Goal: Task Accomplishment & Management: Manage account settings

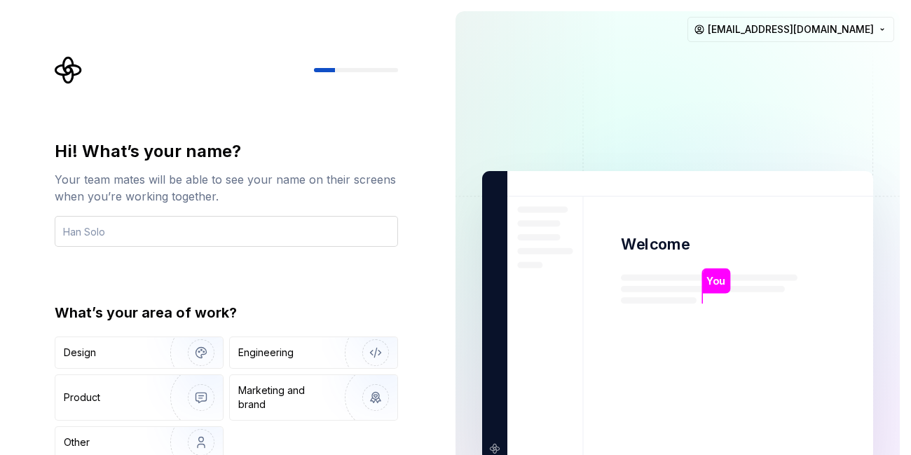
click at [242, 232] on input "text" at bounding box center [226, 231] width 343 height 31
type input "aditi"
click at [342, 266] on div "Hi! What’s your name? Your team mates will be able to see your name on their sc…" at bounding box center [226, 299] width 343 height 318
click at [341, 266] on div "Hi! What’s your name? Your team mates will be able to see your name on their sc…" at bounding box center [226, 299] width 343 height 318
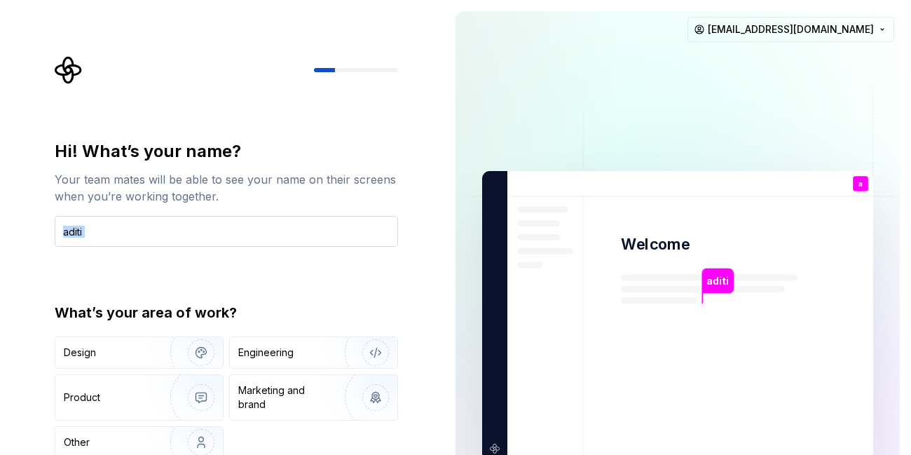
click at [306, 224] on input "aditi" at bounding box center [226, 231] width 343 height 31
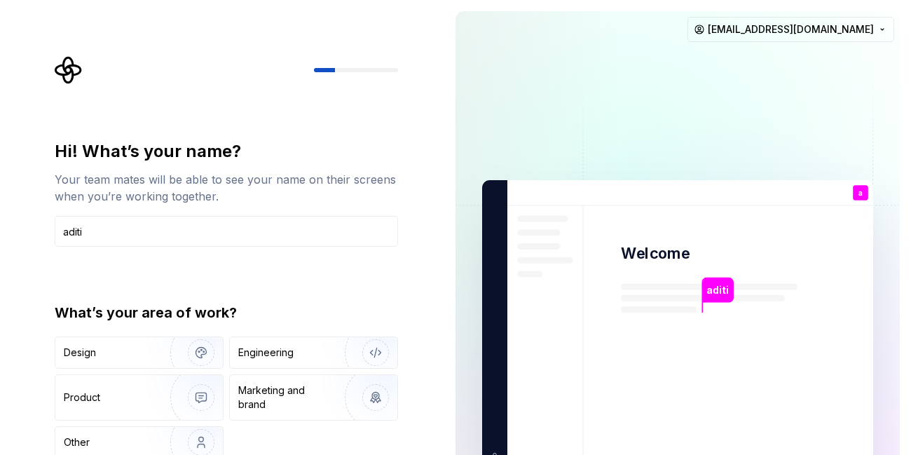
click at [327, 69] on div at bounding box center [324, 70] width 21 height 4
click at [825, 39] on html "Hi! What’s your name? Your team mates will be able to see your name on their sc…" at bounding box center [455, 227] width 911 height 455
click at [865, 190] on html "Hi! What’s your name? Your team mates will be able to see your name on their sc…" at bounding box center [455, 227] width 911 height 455
click at [774, 31] on html "Hi! What’s your name? Your team mates will be able to see your name on their sc…" at bounding box center [455, 227] width 911 height 455
click at [717, 282] on html "Hi! What’s your name? Your team mates will be able to see your name on their sc…" at bounding box center [455, 227] width 911 height 455
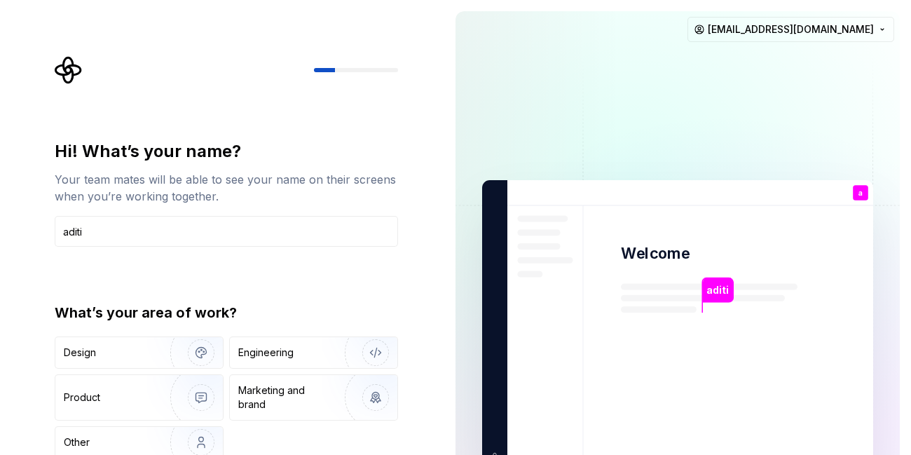
drag, startPoint x: 653, startPoint y: 258, endPoint x: 582, endPoint y: 195, distance: 95.3
click at [652, 256] on p "Welcome" at bounding box center [655, 253] width 69 height 20
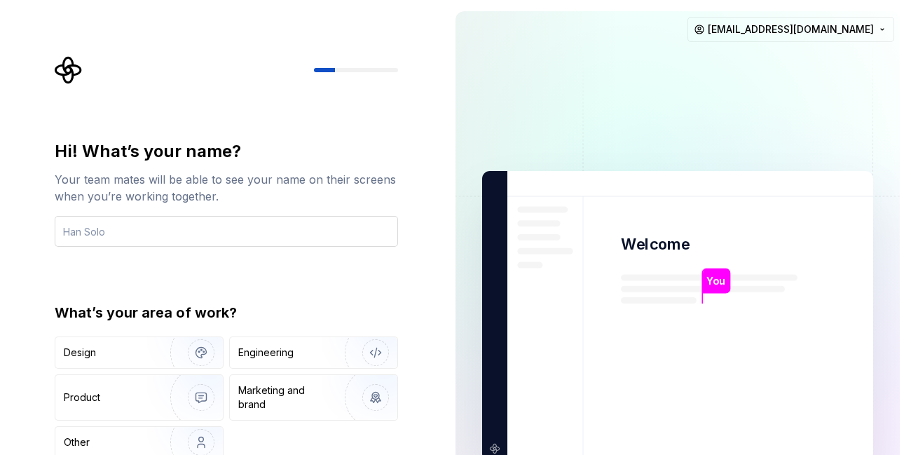
click at [179, 235] on input "text" at bounding box center [226, 231] width 343 height 31
type input "aditi"
click at [262, 347] on div "Engineering" at bounding box center [265, 352] width 55 height 14
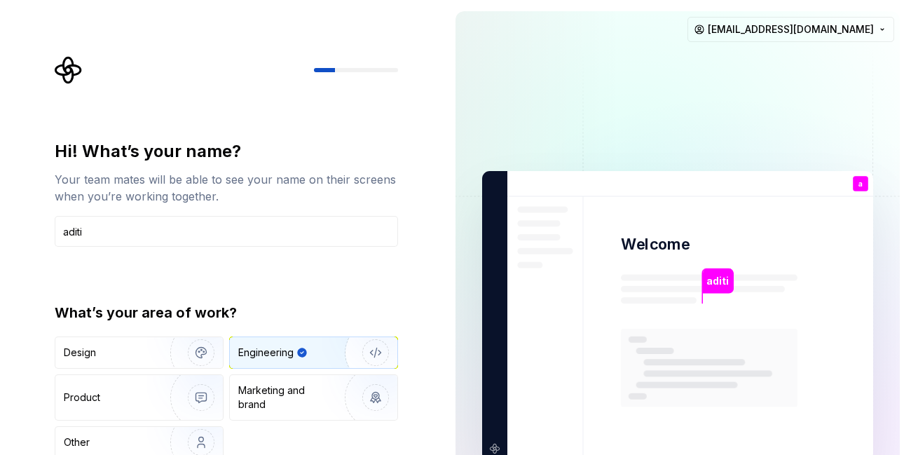
click at [381, 351] on img "button" at bounding box center [367, 353] width 90 height 94
type button "Engineering"
click at [229, 336] on button "Engineering" at bounding box center [313, 352] width 169 height 32
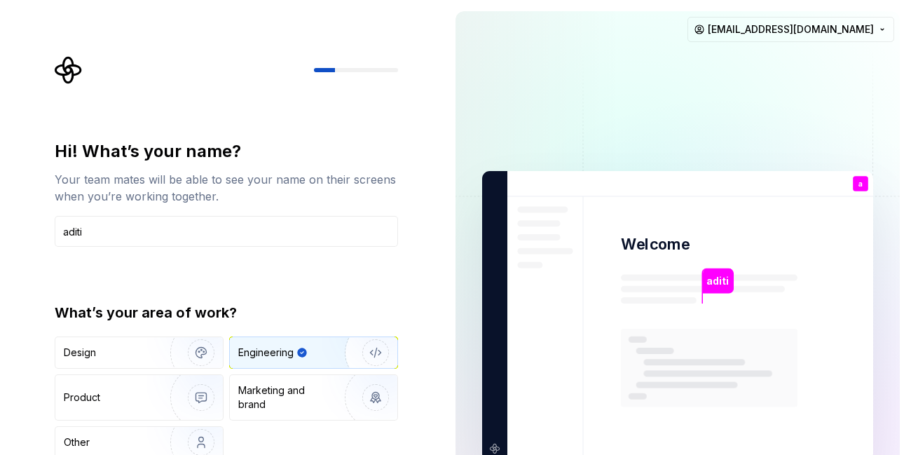
click at [460, 312] on img at bounding box center [678, 316] width 568 height 662
click at [460, 308] on img at bounding box center [678, 316] width 568 height 662
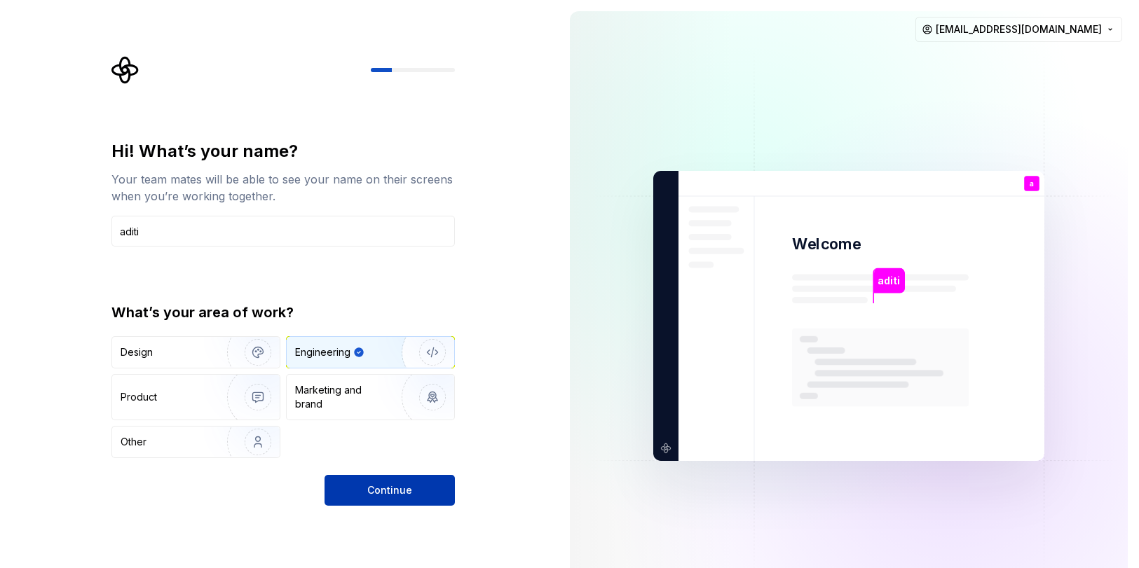
click at [366, 454] on button "Continue" at bounding box center [389, 490] width 130 height 31
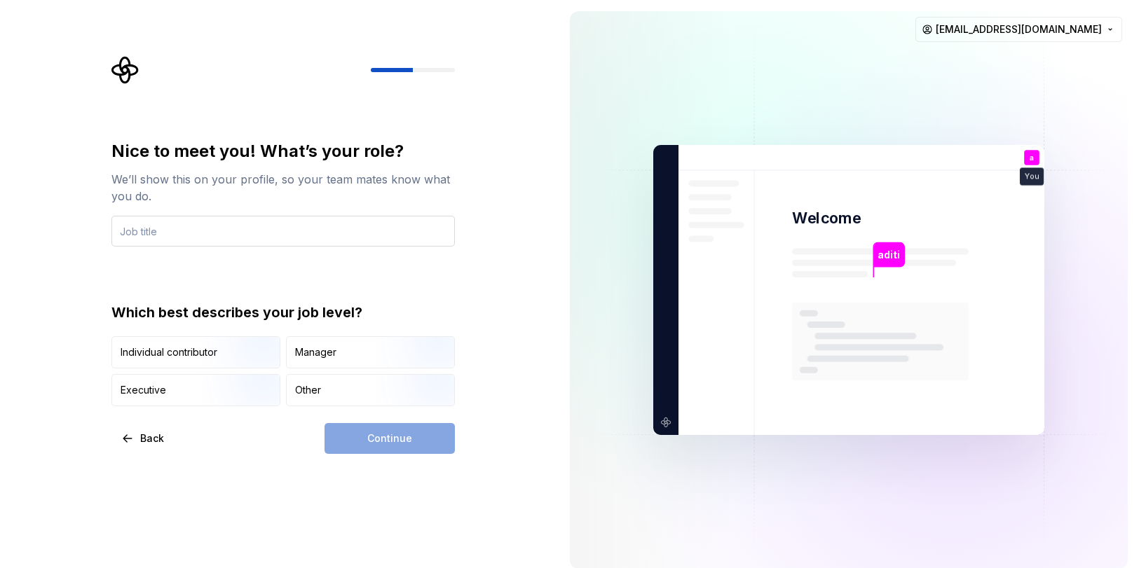
click at [131, 233] on input "text" at bounding box center [282, 231] width 343 height 31
click at [303, 381] on div "Other" at bounding box center [370, 390] width 167 height 31
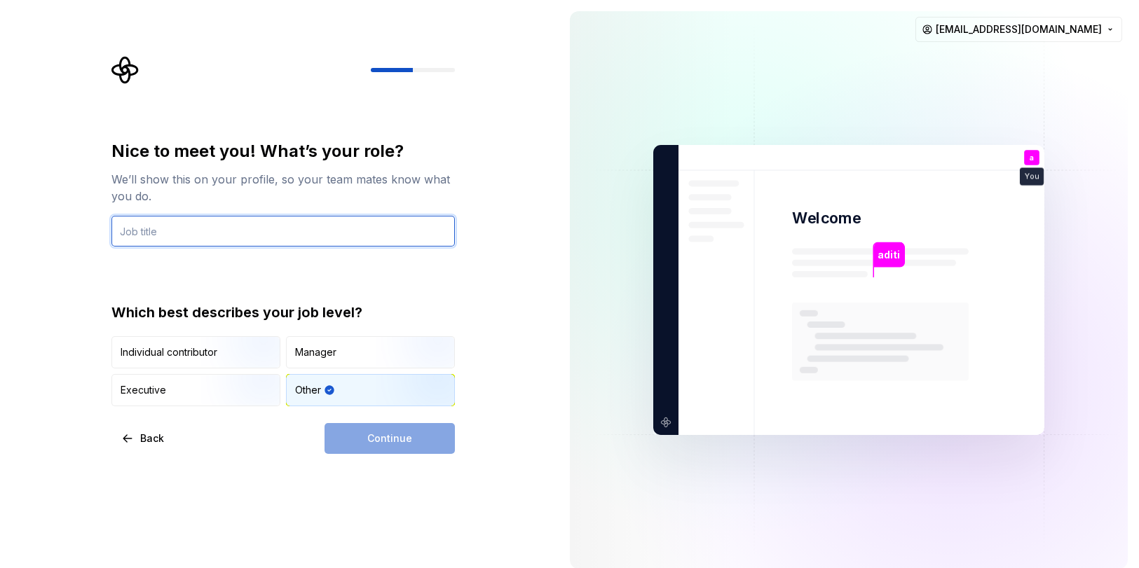
click at [187, 223] on input "text" at bounding box center [282, 231] width 343 height 31
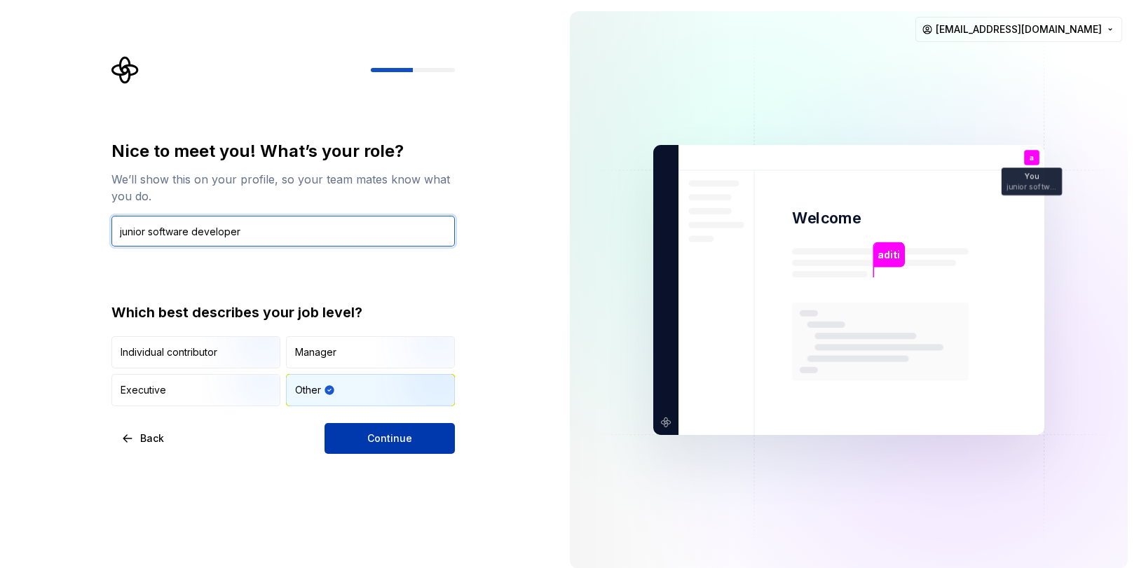
type input "junior software developer"
click at [363, 439] on button "Continue" at bounding box center [389, 438] width 130 height 31
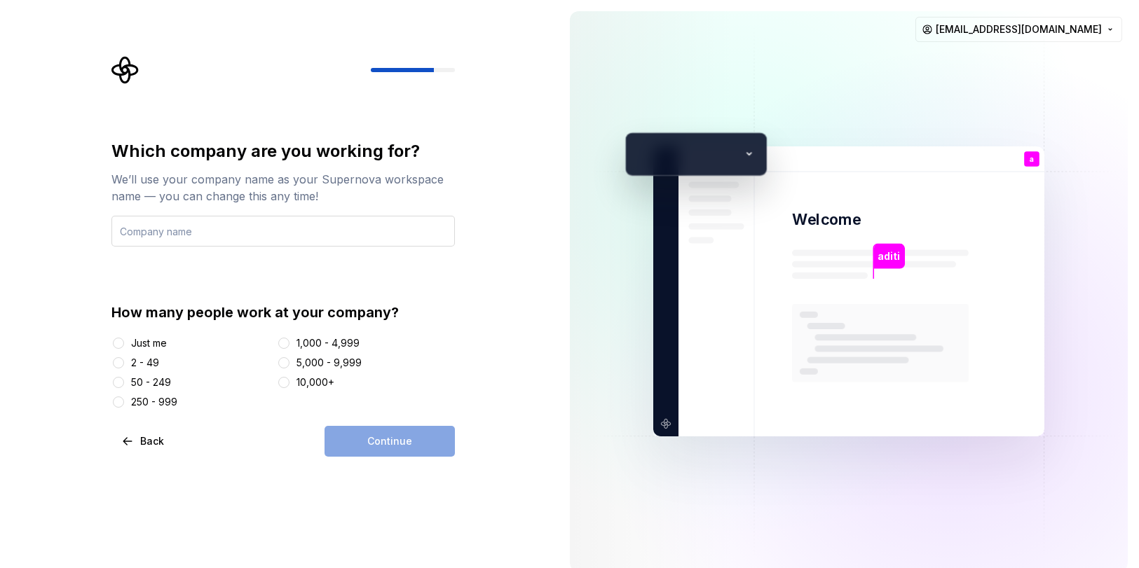
click at [263, 229] on input "text" at bounding box center [282, 231] width 343 height 31
type input "business"
click at [150, 361] on div "2 - 49" at bounding box center [145, 363] width 28 height 14
click at [124, 361] on button "2 - 49" at bounding box center [118, 362] width 11 height 11
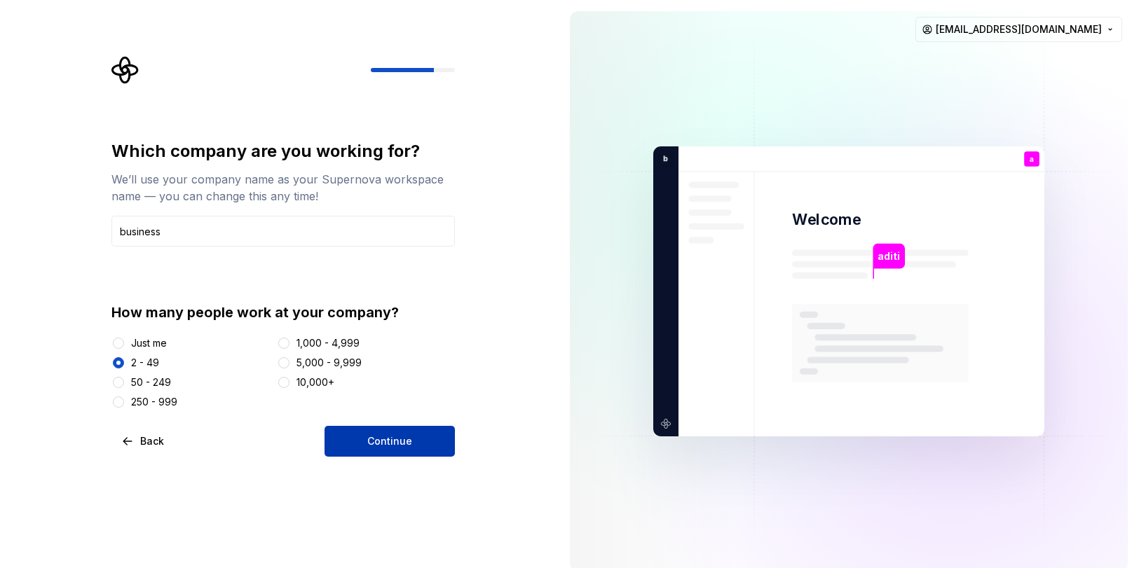
click at [381, 450] on button "Continue" at bounding box center [389, 441] width 130 height 31
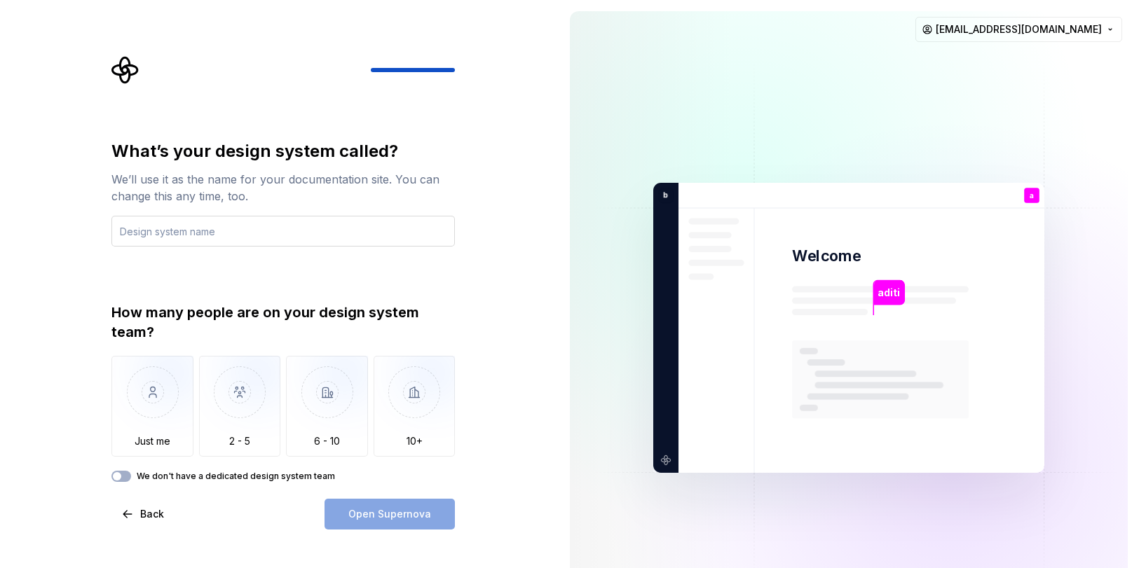
click at [165, 228] on input "text" at bounding box center [282, 231] width 343 height 31
type input "design"
click at [163, 399] on img "button" at bounding box center [152, 403] width 82 height 94
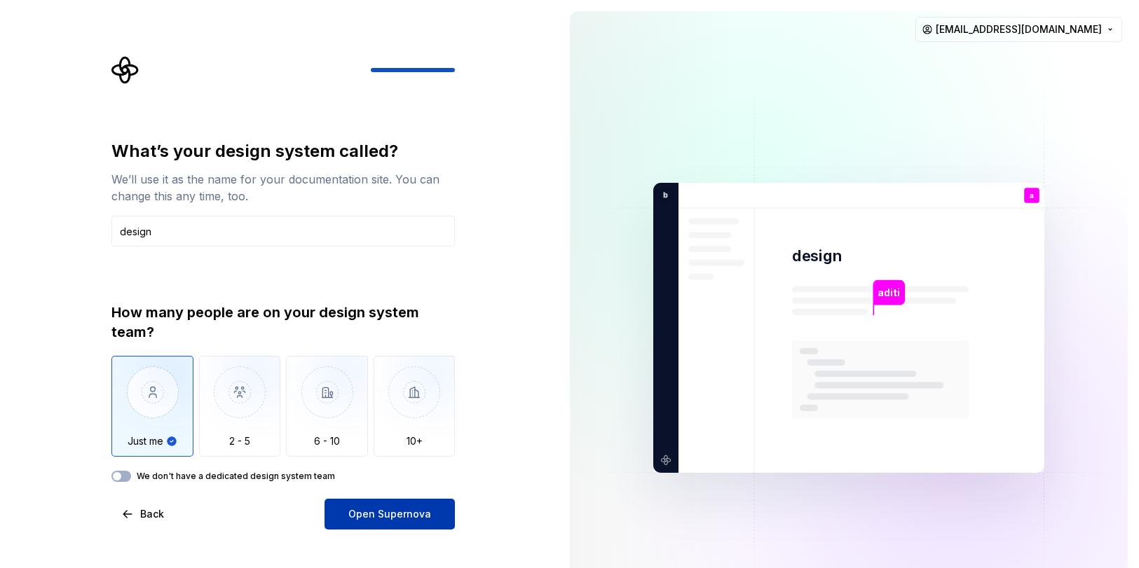
click at [411, 454] on button "Open Supernova" at bounding box center [389, 514] width 130 height 31
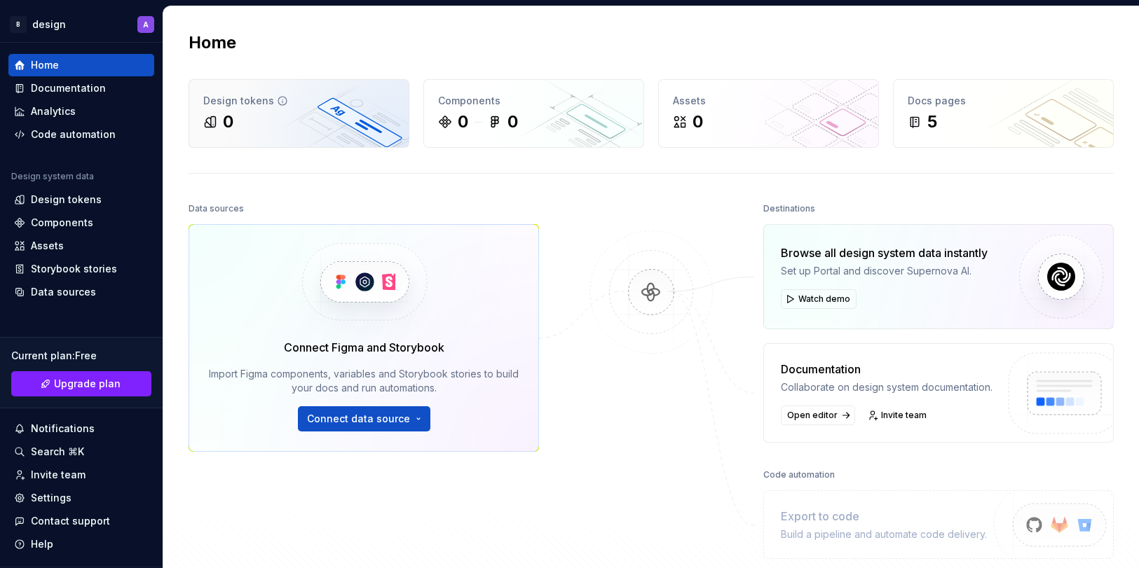
click at [211, 127] on icon at bounding box center [210, 122] width 11 height 11
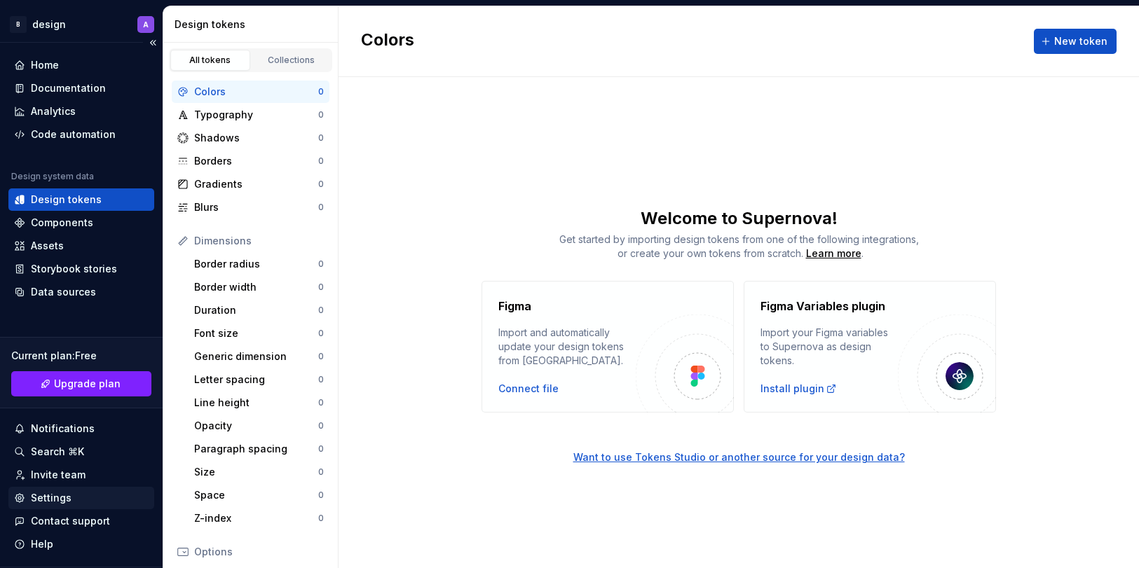
click at [45, 454] on div "Settings" at bounding box center [51, 498] width 41 height 14
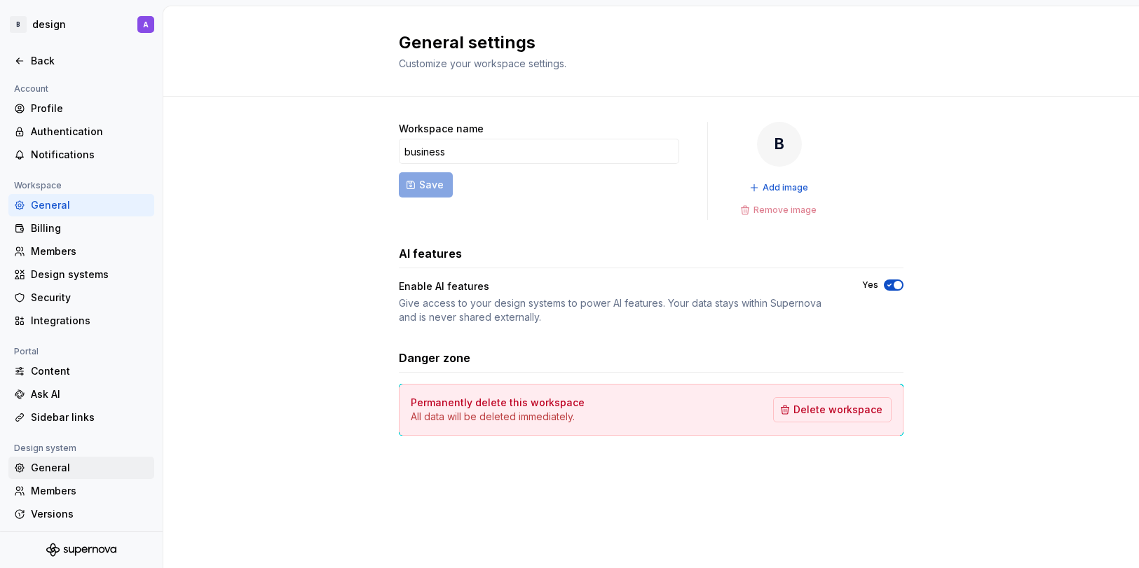
click at [64, 454] on div "General" at bounding box center [90, 468] width 118 height 14
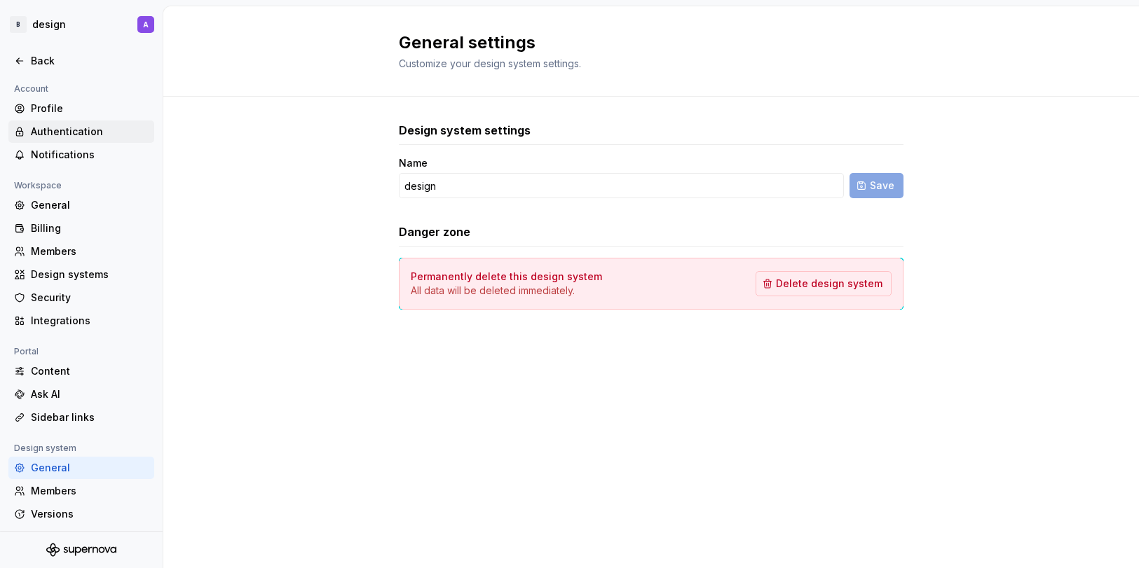
click at [67, 126] on div "Authentication" at bounding box center [90, 132] width 118 height 14
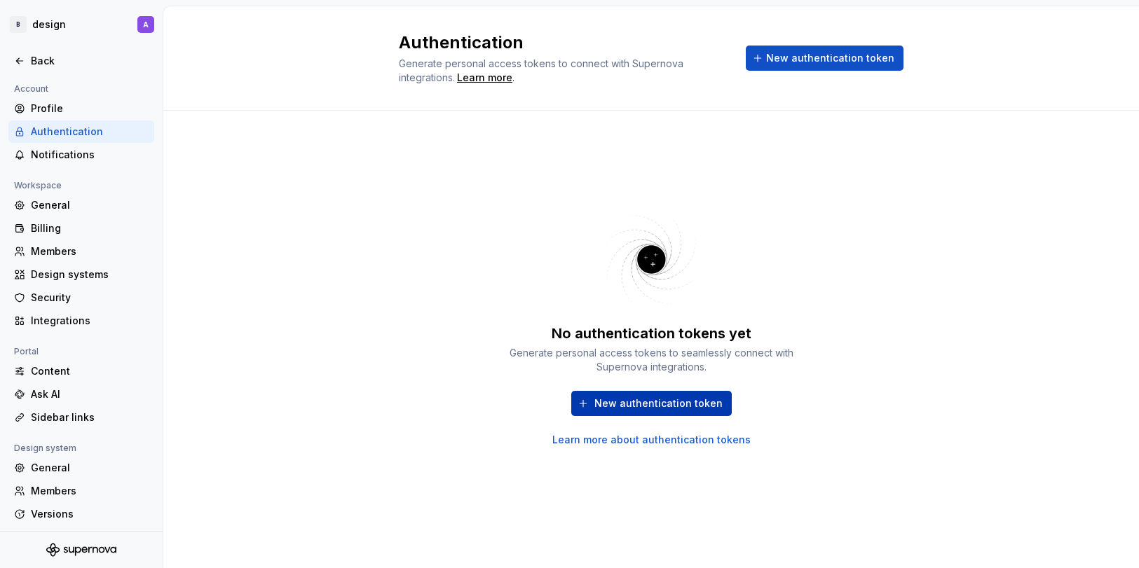
click at [683, 395] on button "New authentication token" at bounding box center [651, 403] width 160 height 25
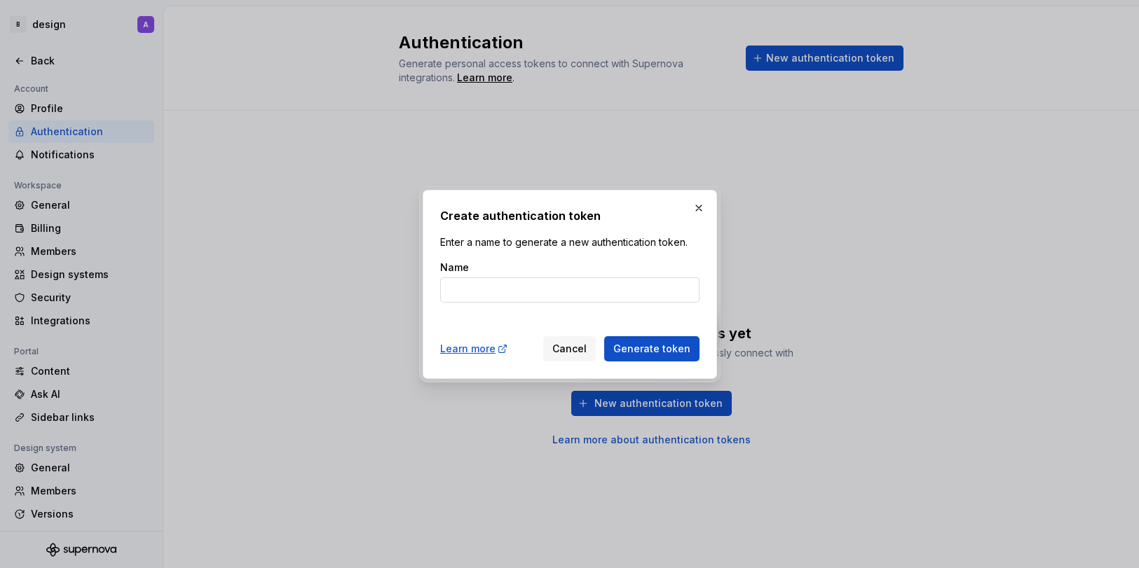
click at [539, 289] on input "Name" at bounding box center [569, 289] width 259 height 25
type input "a"
type input "token"
click at [663, 347] on span "Generate token" at bounding box center [651, 349] width 77 height 14
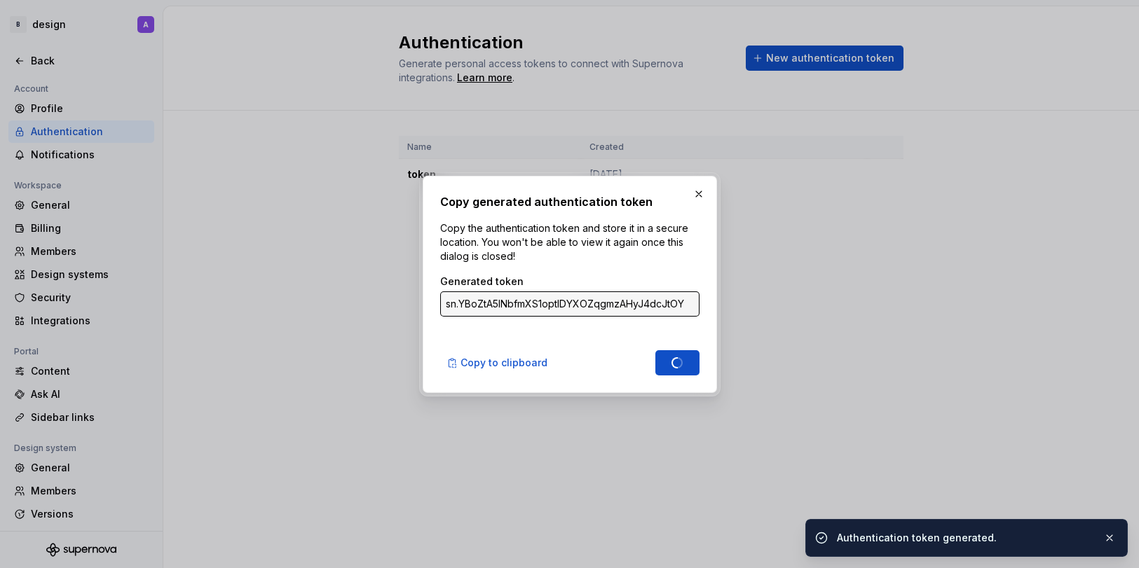
type input "sn.7sgVcW1z0xTwl5qdCLXn4f4TrmEiHEX0CwEnmU0XGb3IpLlRXP2gXD5Mo9CaVReHJJdokmpJfemh…"
click at [633, 303] on input "sn.7sgVcW1z0xTwl5qdCLXn4f4TrmEiHEX0CwEnmU0XGb3IpLlRXP2gXD5Mo9CaVReHJJdokmpJfemh…" at bounding box center [569, 304] width 259 height 25
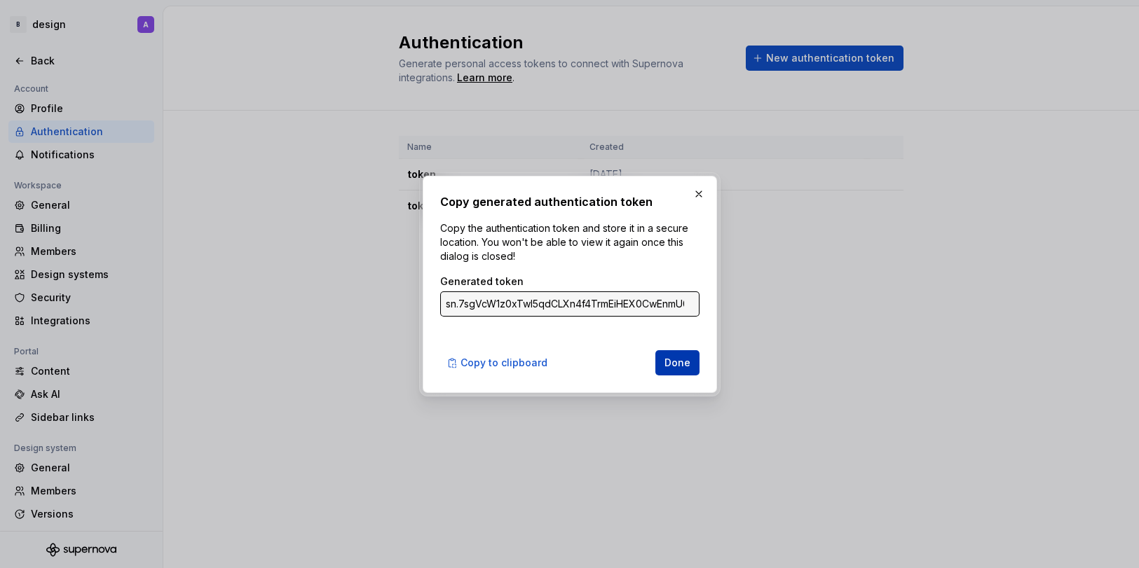
click at [685, 366] on span "Done" at bounding box center [677, 363] width 26 height 14
